Goal: Entertainment & Leisure: Consume media (video, audio)

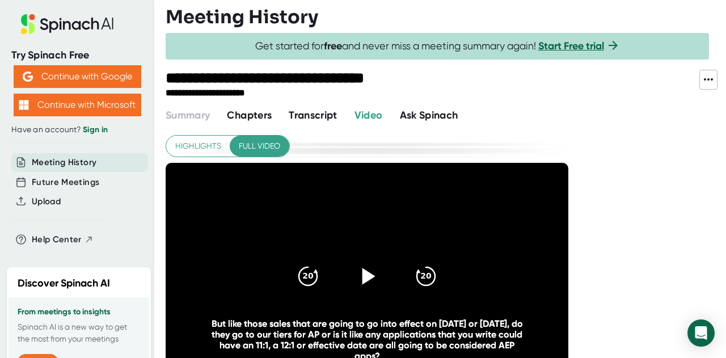
scroll to position [57, 0]
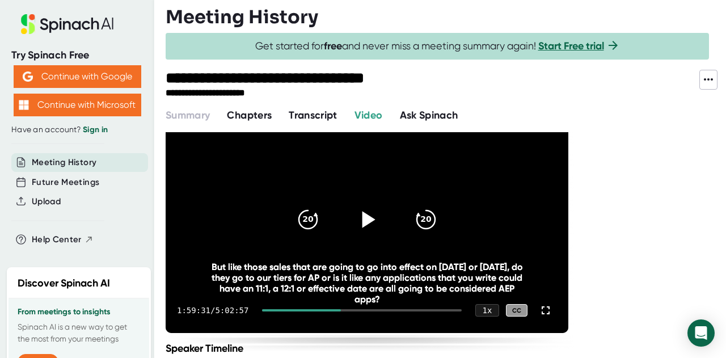
click at [373, 216] on icon at bounding box center [367, 219] width 28 height 28
click at [362, 219] on icon at bounding box center [366, 219] width 14 height 16
click at [362, 219] on icon at bounding box center [367, 219] width 28 height 28
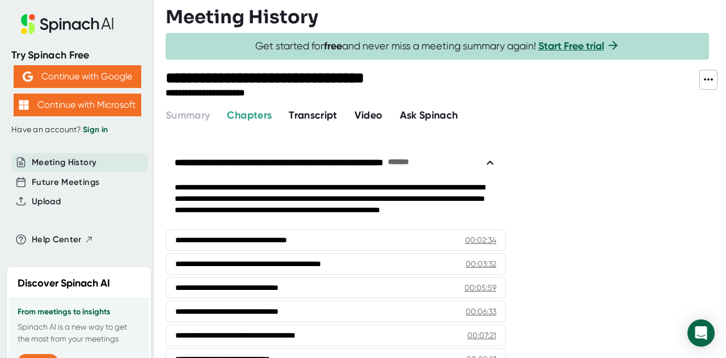
click at [378, 113] on span "Video" at bounding box center [368, 115] width 28 height 12
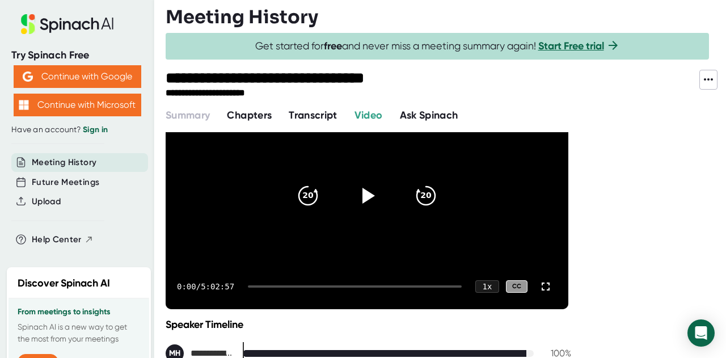
scroll to position [57, 0]
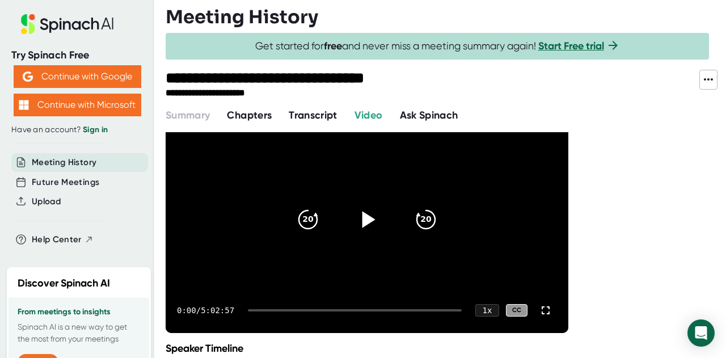
click at [364, 215] on icon at bounding box center [368, 219] width 13 height 16
click at [331, 307] on div "0:07 / 5:02:57 1 x CC" at bounding box center [367, 309] width 403 height 45
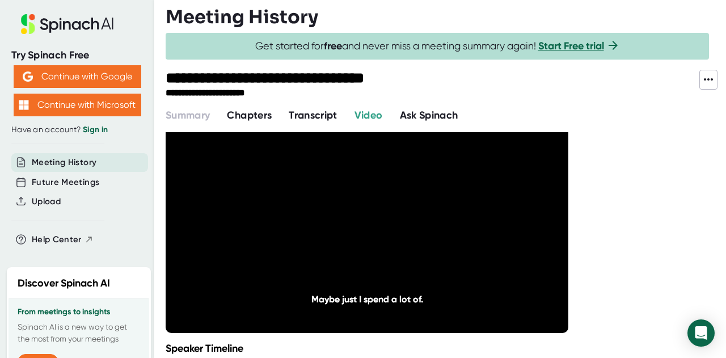
click at [330, 307] on div "0:19 / 5:02:57 1 x CC" at bounding box center [367, 309] width 403 height 45
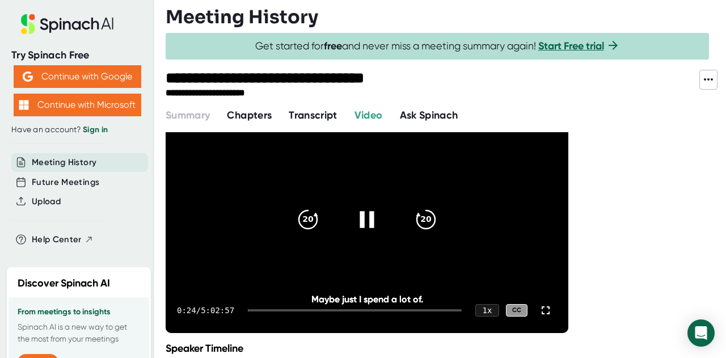
drag, startPoint x: 254, startPoint y: 308, endPoint x: 302, endPoint y: 310, distance: 48.2
click at [302, 310] on div "0:24 / 5:02:57 1 x CC" at bounding box center [367, 309] width 403 height 45
click at [332, 307] on div "0:27 / 5:02:57 1 x CC" at bounding box center [367, 309] width 403 height 45
click at [329, 309] on div at bounding box center [355, 310] width 214 height 2
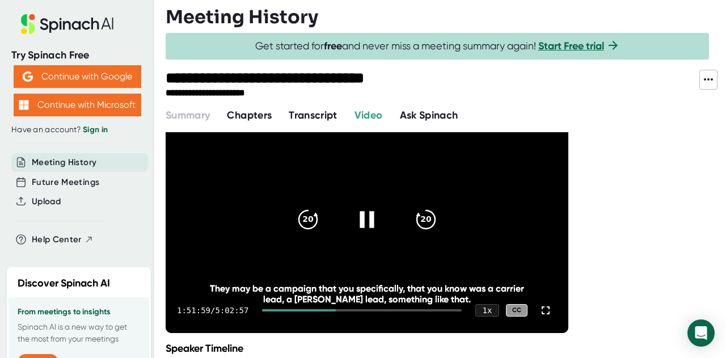
click at [347, 309] on div at bounding box center [362, 310] width 200 height 2
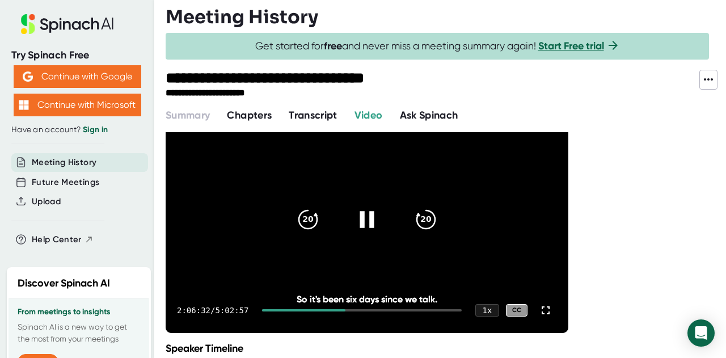
click at [338, 307] on div "2:06:32 / 5:02:57 1 x CC" at bounding box center [367, 309] width 403 height 45
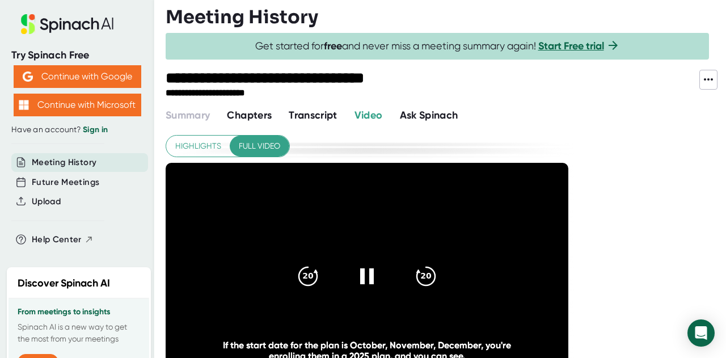
scroll to position [57, 0]
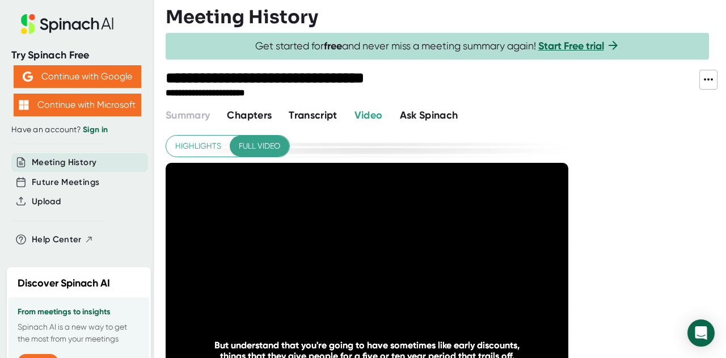
scroll to position [57, 0]
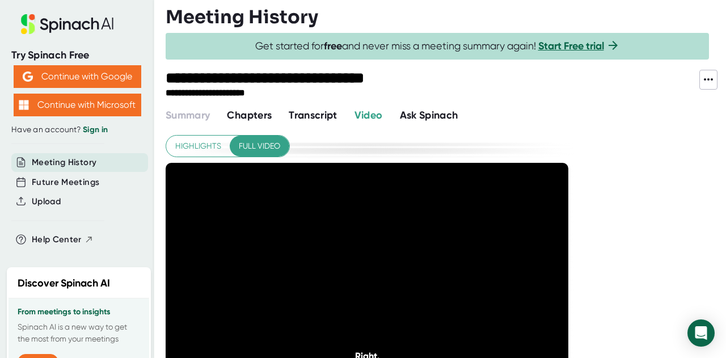
scroll to position [57, 0]
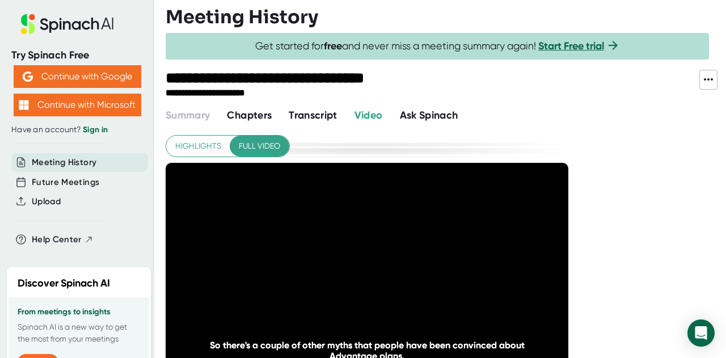
scroll to position [57, 0]
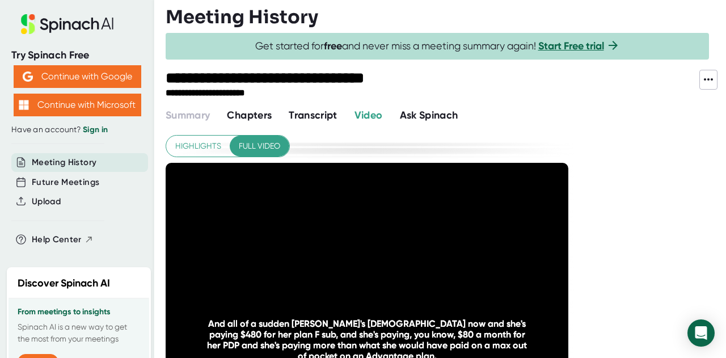
scroll to position [57, 0]
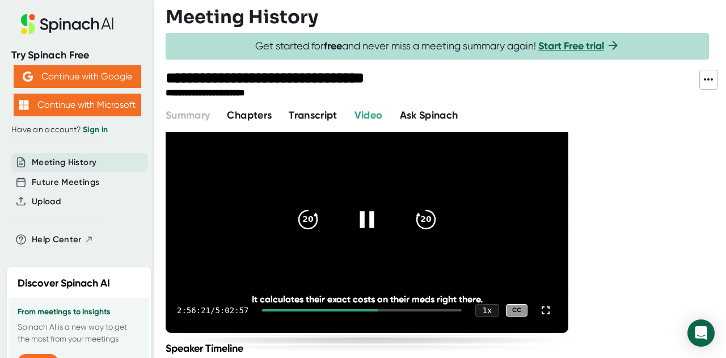
click at [366, 218] on icon at bounding box center [367, 219] width 28 height 28
